Goal: Use online tool/utility: Utilize a website feature to perform a specific function

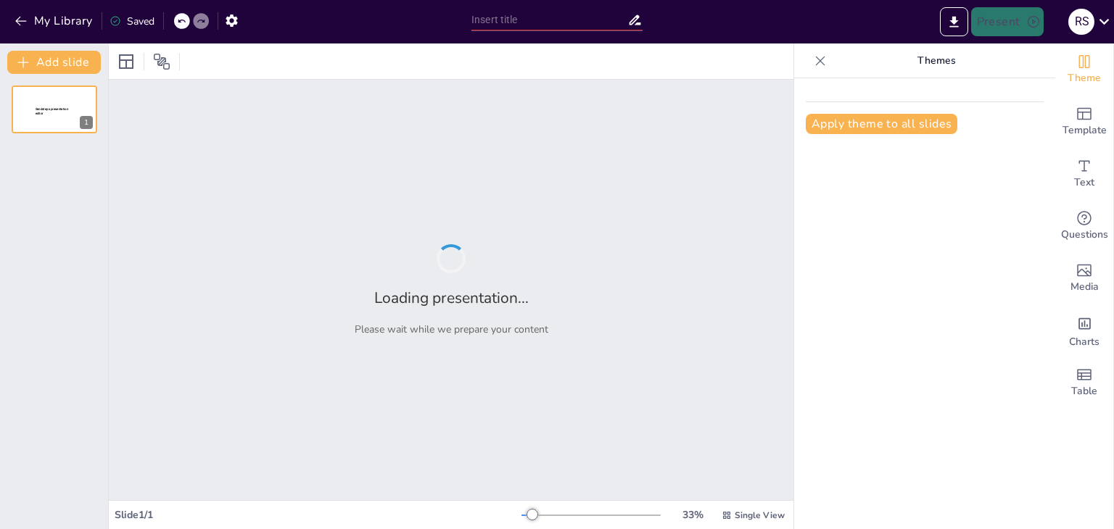
type input "From Volume to Value: Transformative Trends in [GEOGRAPHIC_DATA]'s Smartphone L…"
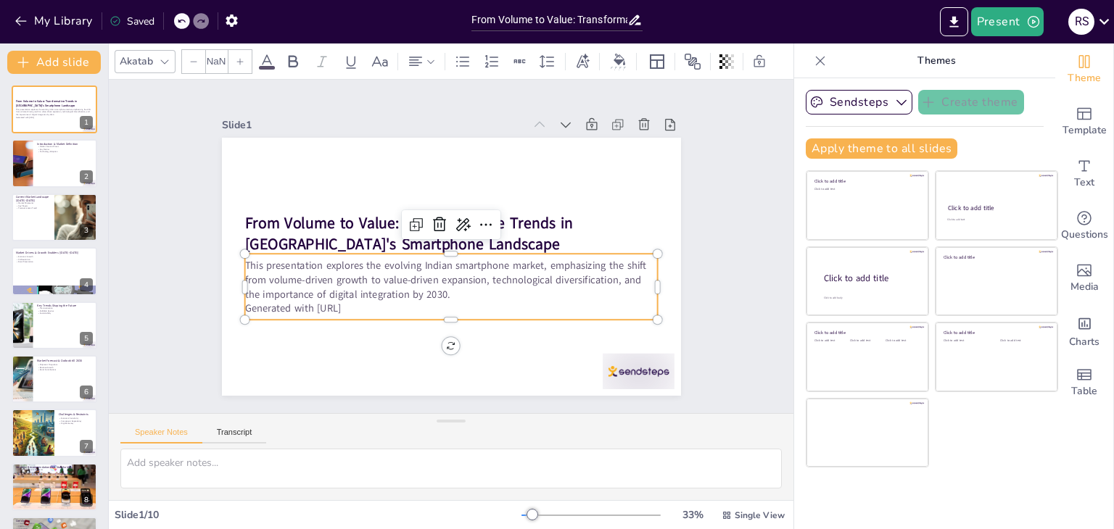
type input "32"
drag, startPoint x: 243, startPoint y: 308, endPoint x: 255, endPoint y: 309, distance: 11.6
click at [251, 309] on div "This presentation explores the evolving Indian smartphone market, emphasizing t…" at bounding box center [450, 287] width 413 height 66
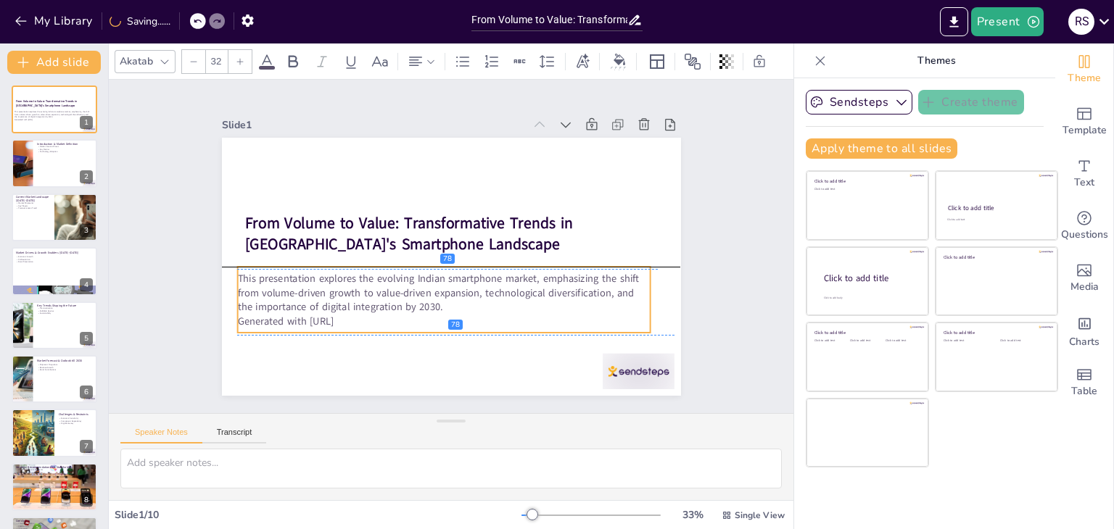
drag, startPoint x: 273, startPoint y: 305, endPoint x: 258, endPoint y: 321, distance: 22.6
click at [258, 321] on p "Generated with [URL]" at bounding box center [436, 320] width 413 height 57
click at [354, 319] on p "Generated with [URL]" at bounding box center [444, 321] width 413 height 15
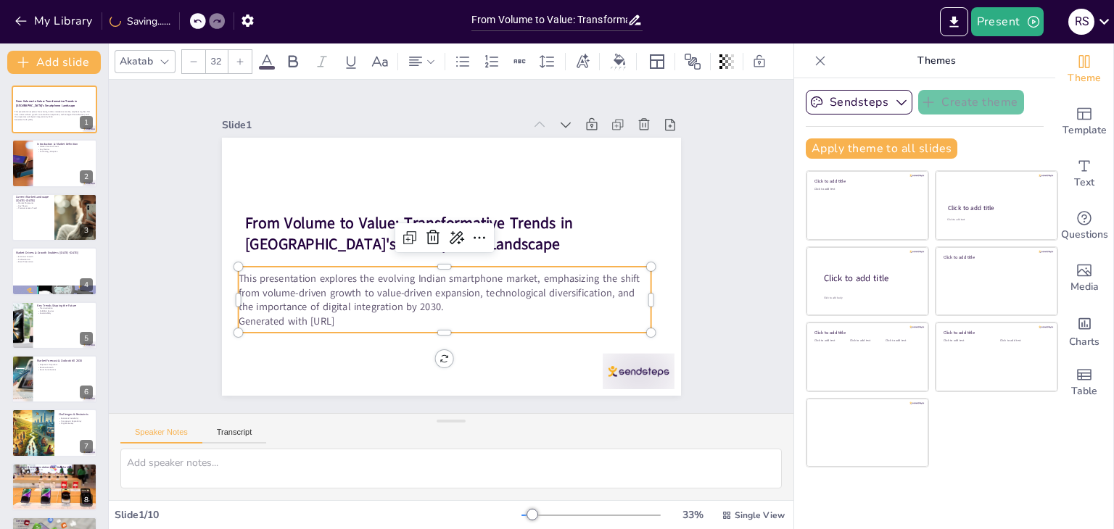
click at [355, 318] on p "Generated with [URL]" at bounding box center [444, 321] width 413 height 15
click at [347, 315] on p "Generated with [URL]" at bounding box center [429, 318] width 407 height 100
drag, startPoint x: 355, startPoint y: 316, endPoint x: 229, endPoint y: 318, distance: 126.2
click at [229, 318] on p "Generated with [URL]" at bounding box center [421, 315] width 397 height 141
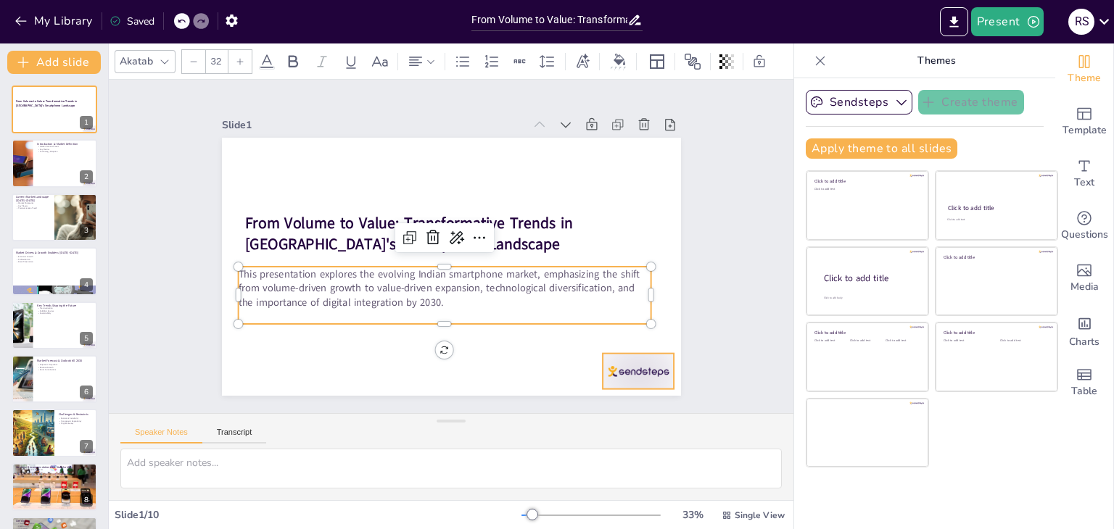
click at [635, 364] on div at bounding box center [639, 372] width 72 height 36
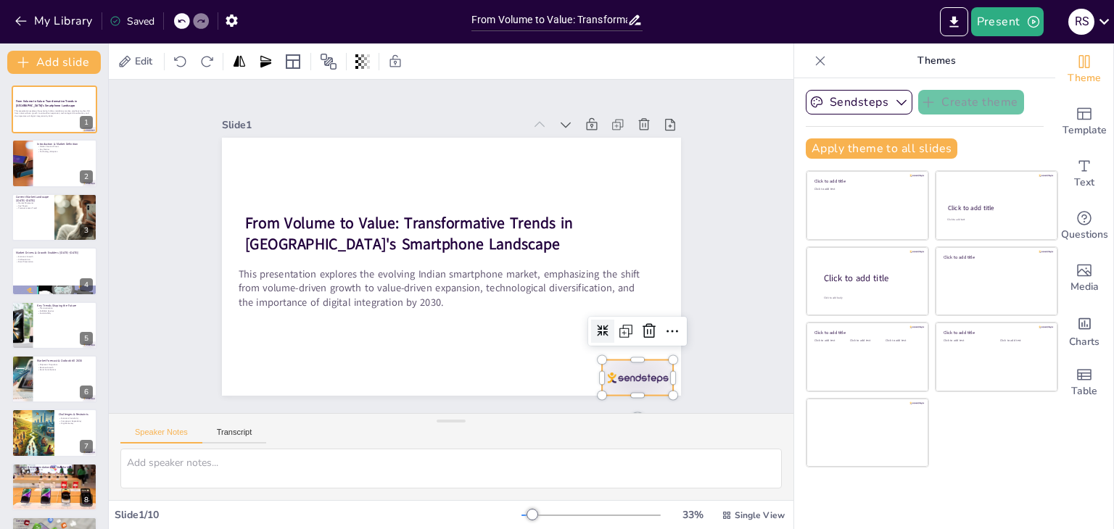
click at [597, 325] on icon at bounding box center [603, 331] width 12 height 12
click at [574, 419] on icon at bounding box center [562, 431] width 25 height 25
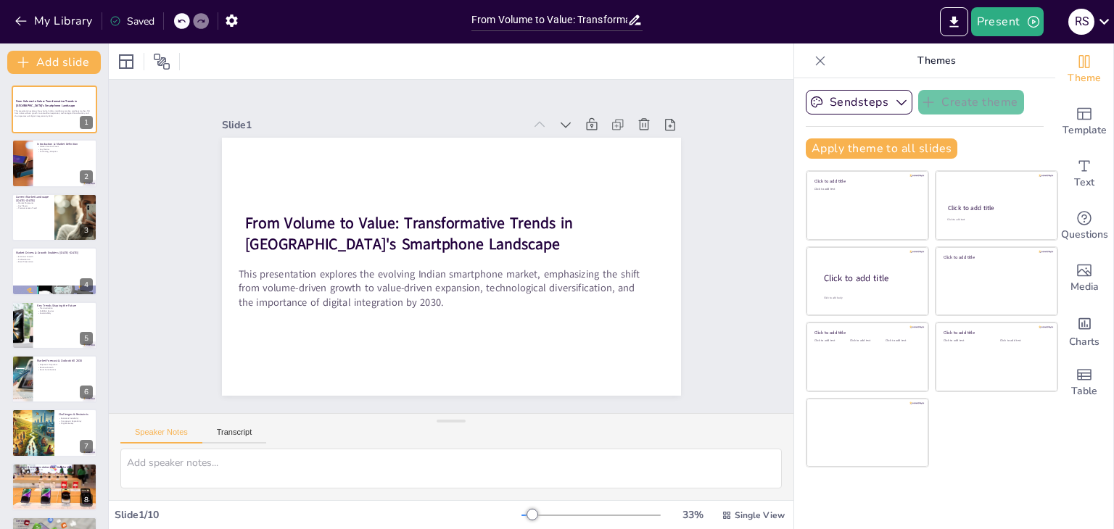
click at [67, 242] on div "From Volume to Value: Transformative Trends in [GEOGRAPHIC_DATA]'s Smartphone L…" at bounding box center [54, 353] width 108 height 534
click at [60, 168] on div at bounding box center [54, 163] width 87 height 49
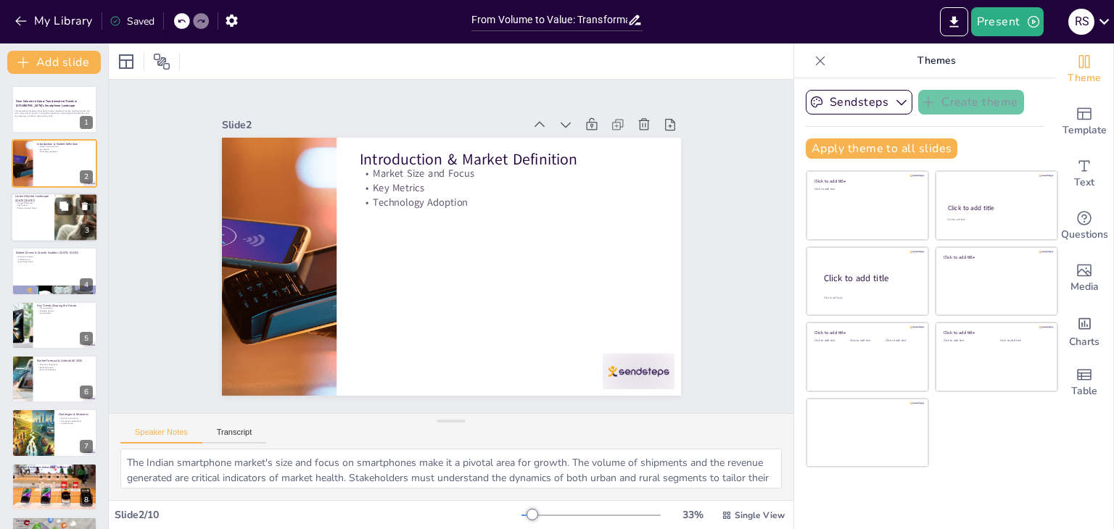
click at [56, 225] on div at bounding box center [77, 217] width 88 height 49
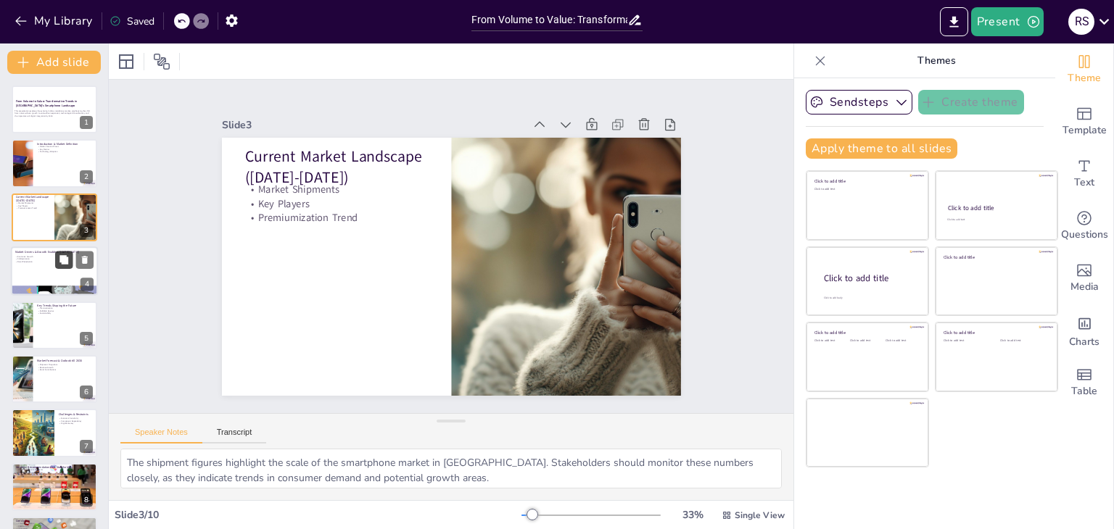
click at [65, 263] on icon at bounding box center [63, 259] width 9 height 9
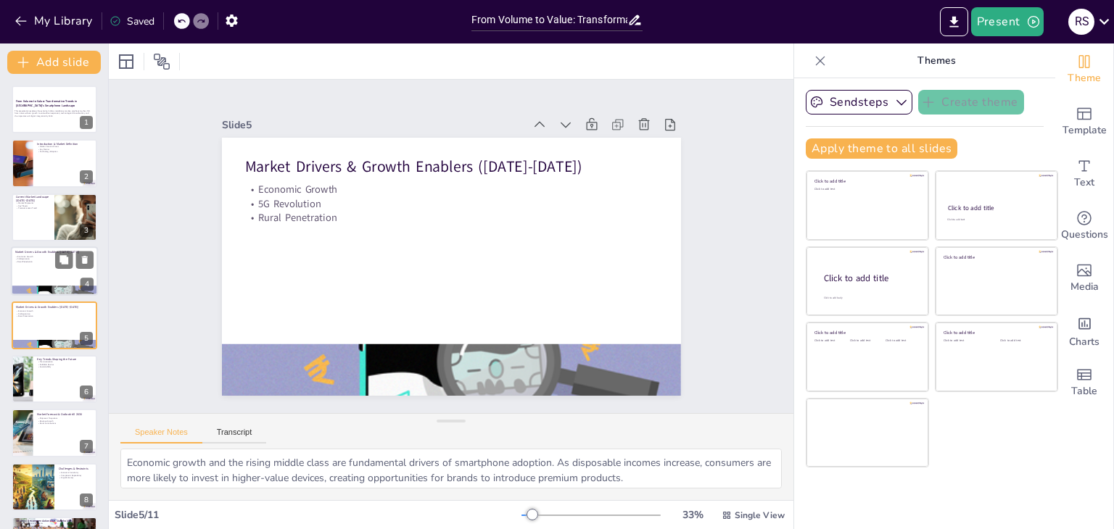
scroll to position [23, 0]
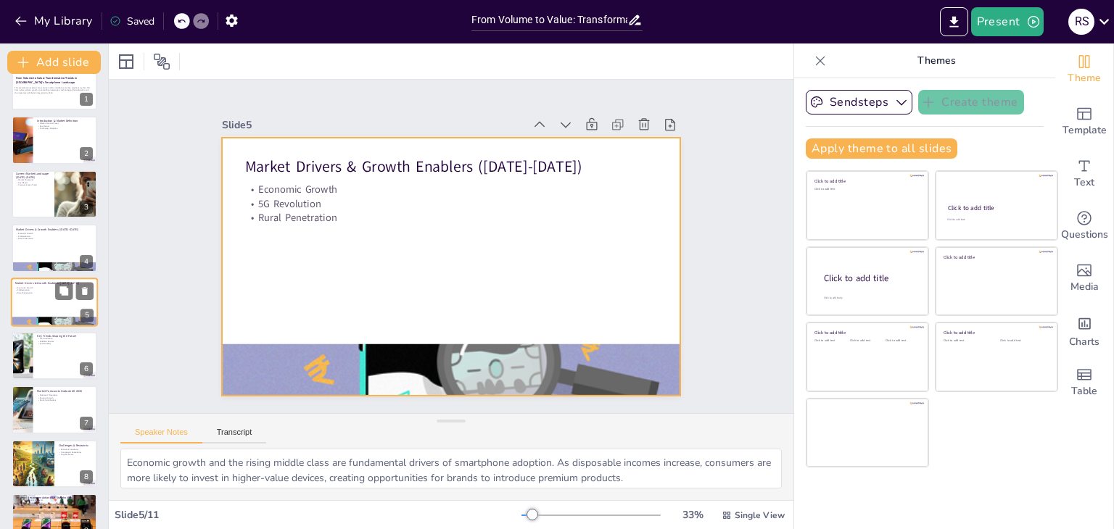
click at [52, 300] on div at bounding box center [54, 302] width 87 height 49
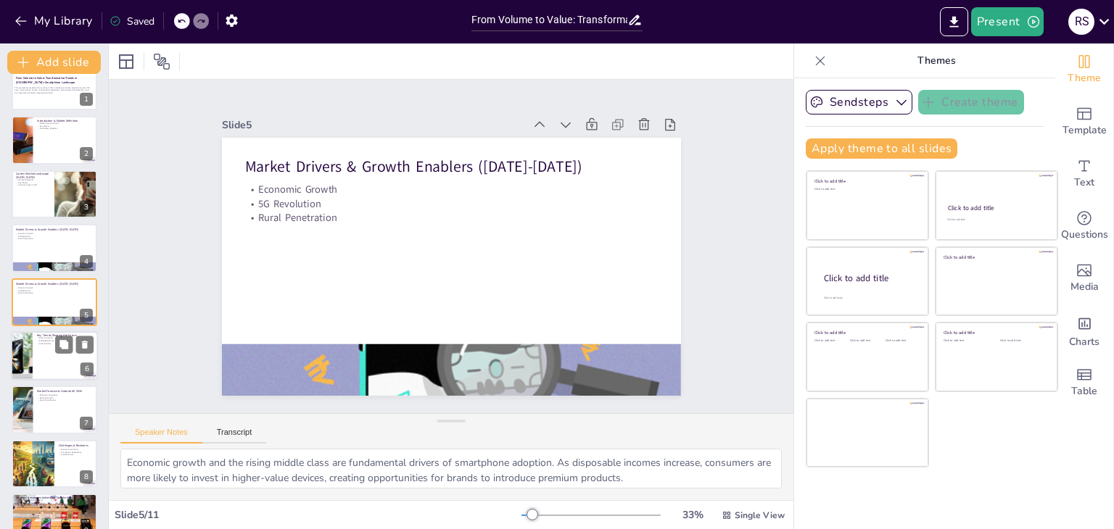
click at [54, 347] on div at bounding box center [54, 355] width 87 height 49
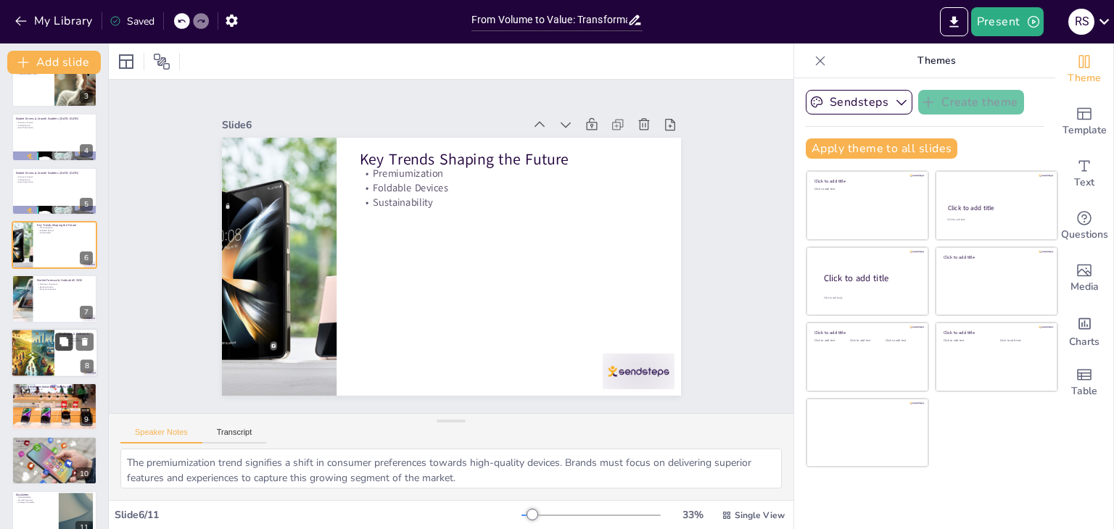
scroll to position [155, 0]
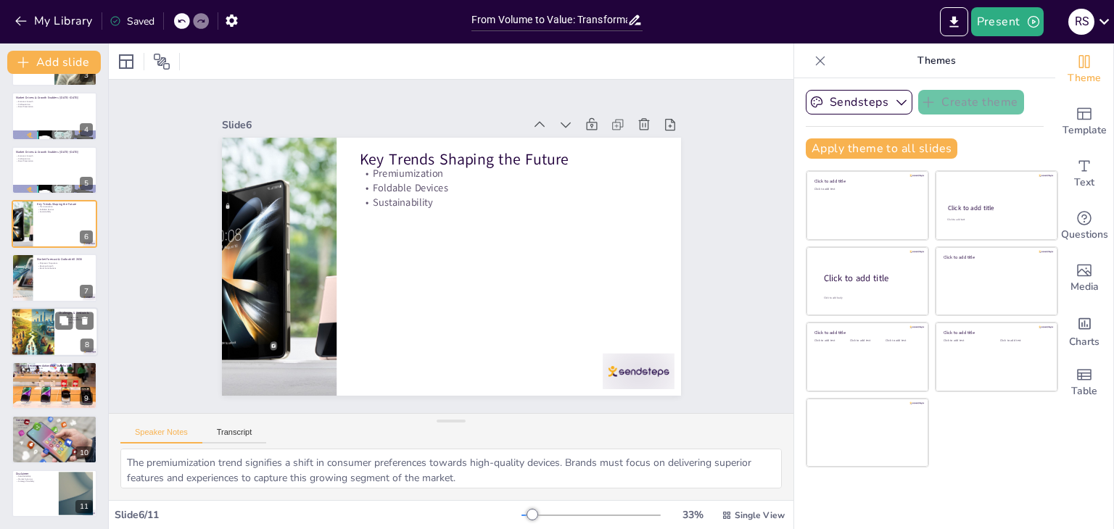
click at [38, 331] on div at bounding box center [32, 332] width 87 height 49
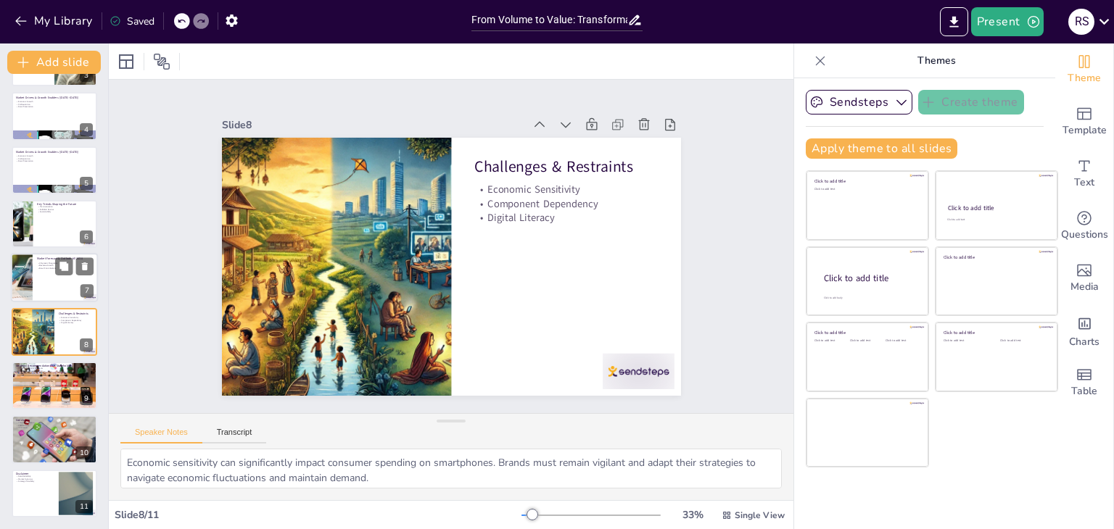
click at [29, 279] on div at bounding box center [21, 278] width 147 height 49
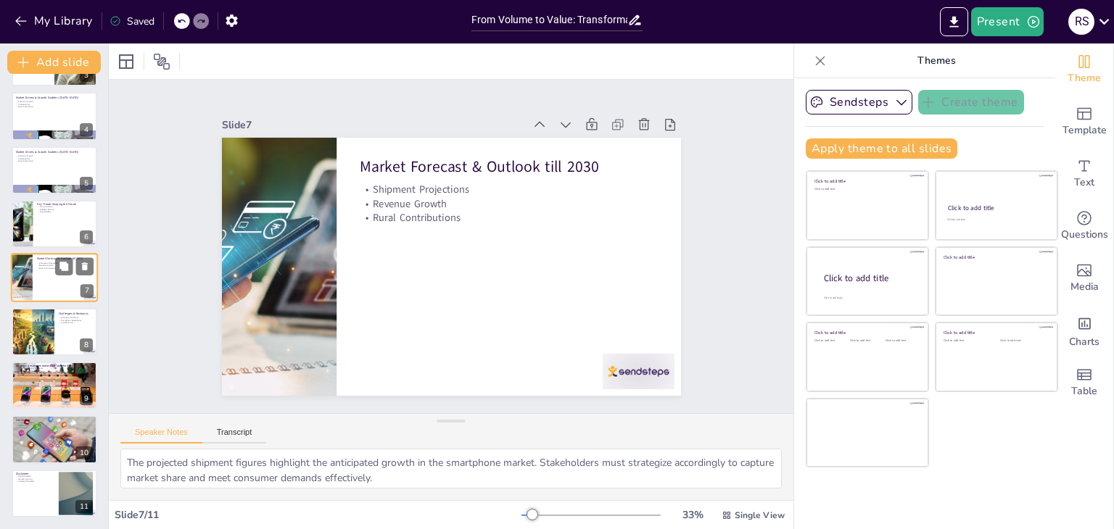
scroll to position [131, 0]
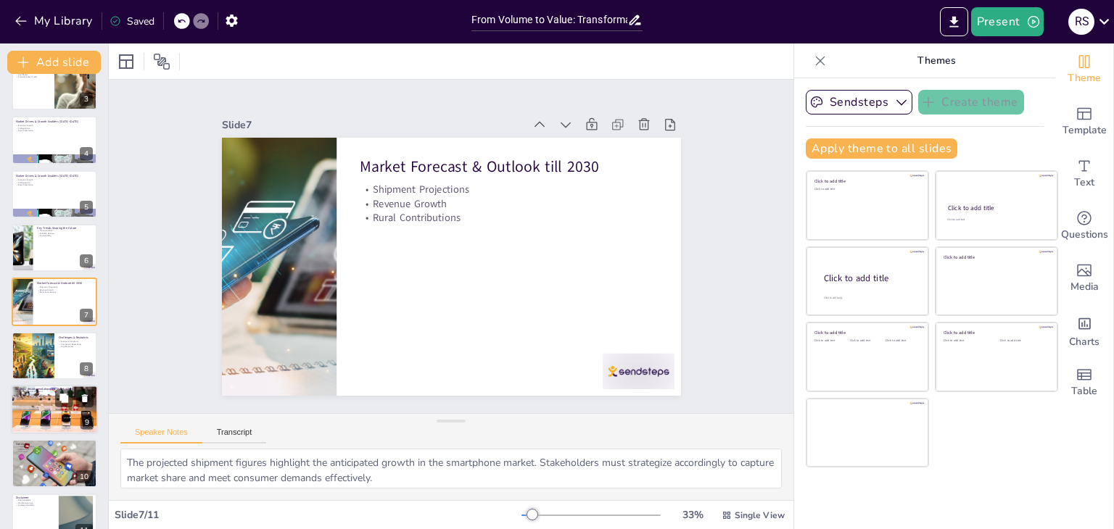
click at [62, 423] on div at bounding box center [54, 409] width 87 height 65
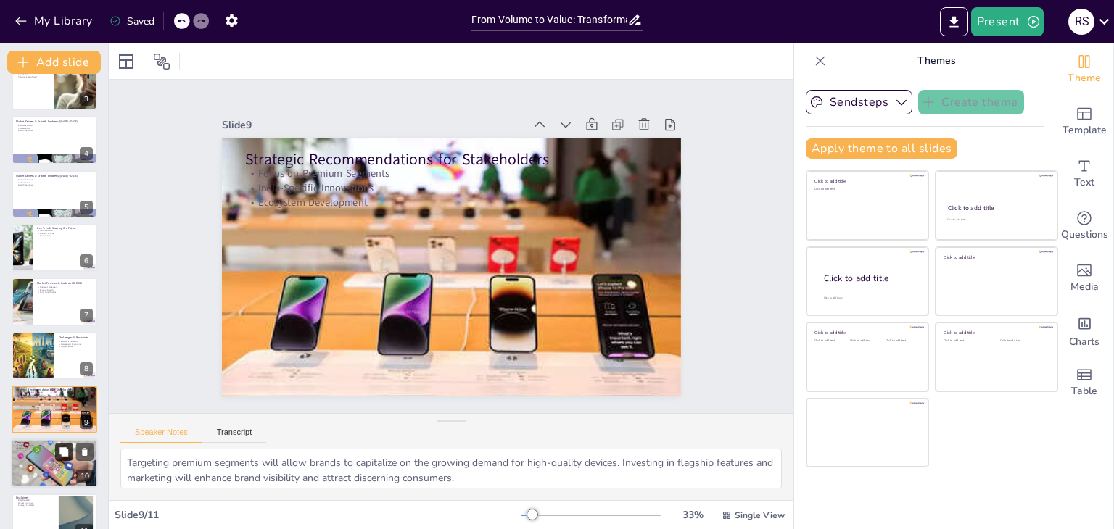
scroll to position [155, 0]
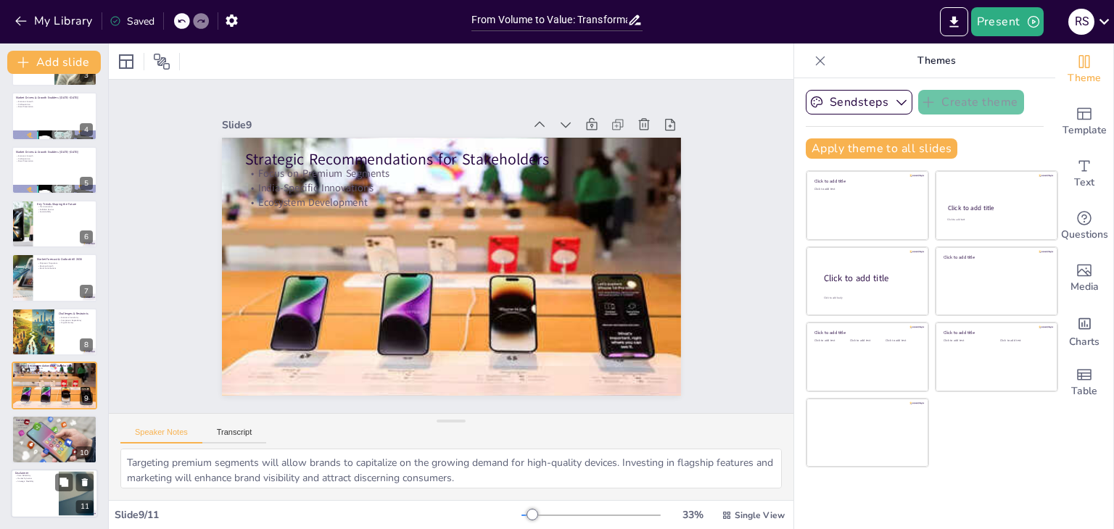
click at [49, 498] on div at bounding box center [54, 493] width 87 height 49
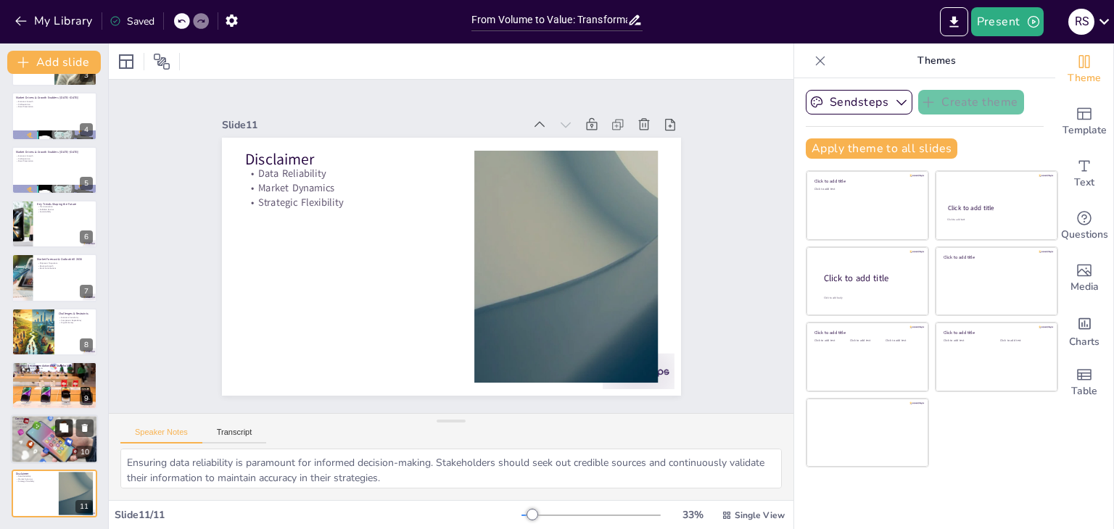
click at [62, 426] on icon at bounding box center [63, 428] width 9 height 9
type textarea "The focus on value over volume signifies a paradigm shift in the smartphone mar…"
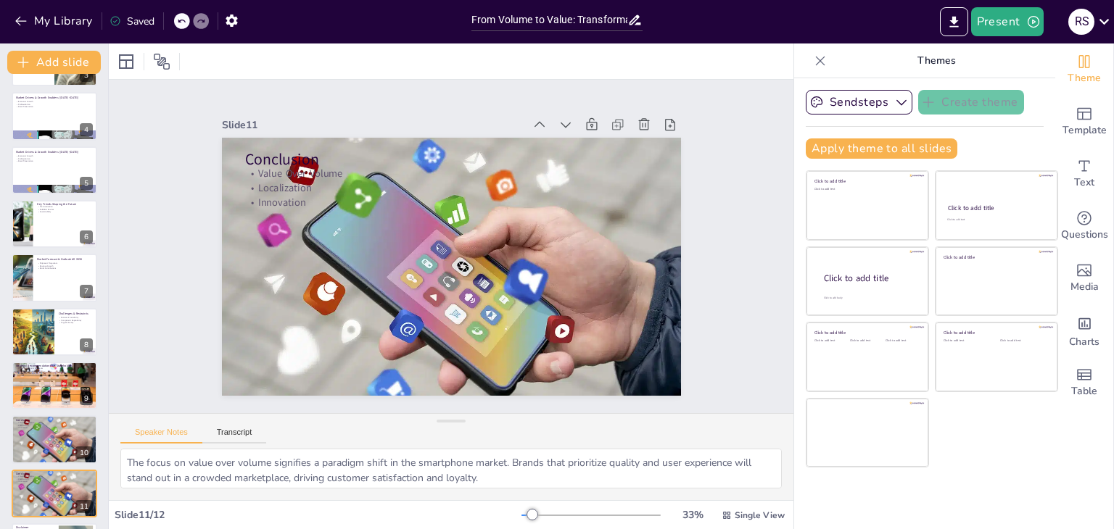
scroll to position [209, 0]
